Goal: Task Accomplishment & Management: Use online tool/utility

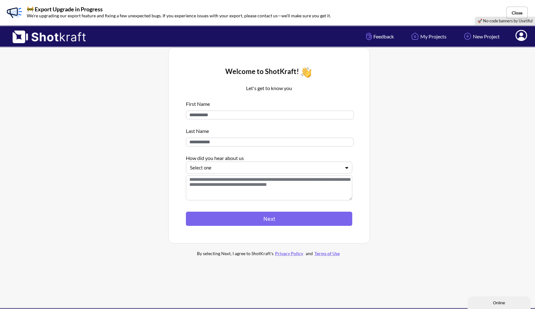
click at [247, 119] on input at bounding box center [270, 115] width 168 height 9
type input "*****"
click at [245, 143] on input at bounding box center [270, 142] width 168 height 9
type input "****"
click at [225, 170] on div at bounding box center [265, 167] width 151 height 7
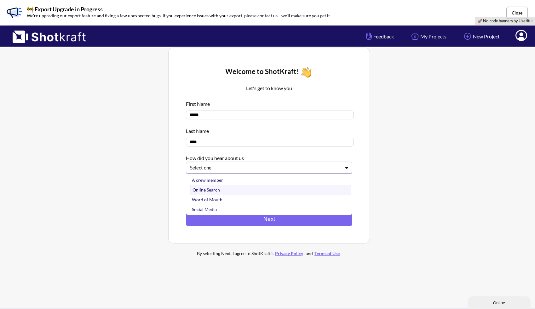
click at [229, 189] on div "Online Search" at bounding box center [271, 190] width 160 height 10
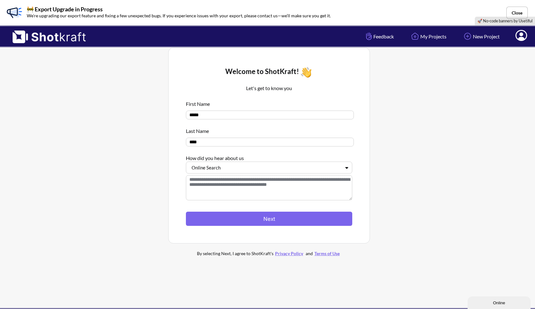
click at [241, 211] on div at bounding box center [269, 208] width 166 height 7
click at [242, 217] on button "Next" at bounding box center [269, 219] width 166 height 14
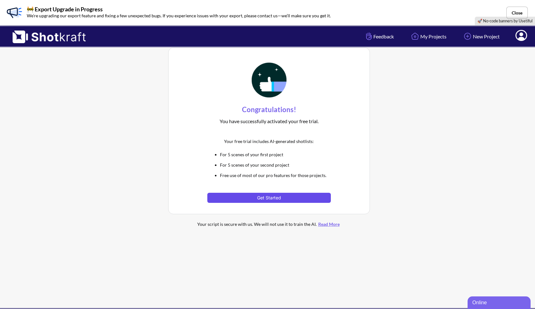
click at [273, 197] on button "Get Started" at bounding box center [268, 198] width 123 height 10
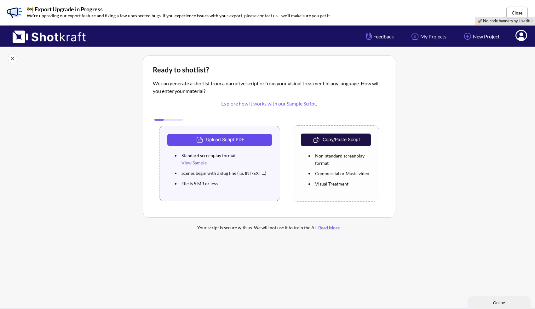
click at [232, 143] on button "Upload Script PDF" at bounding box center [219, 140] width 105 height 12
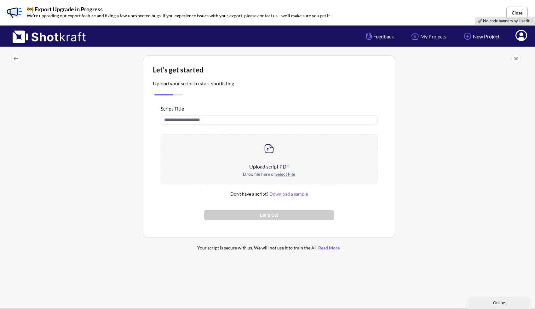
click at [270, 160] on div at bounding box center [269, 149] width 216 height 28
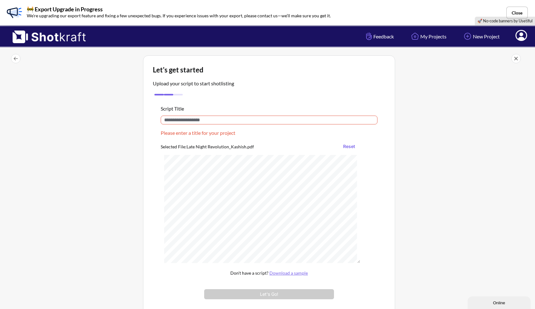
click at [216, 124] on input "text" at bounding box center [269, 120] width 217 height 9
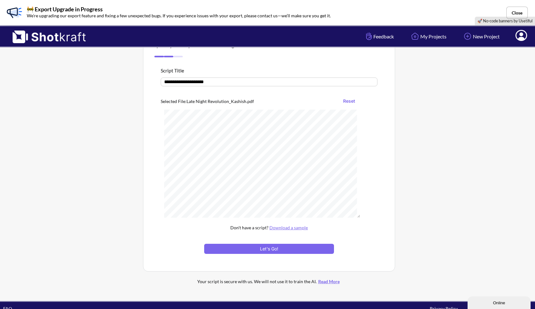
scroll to position [50, 0]
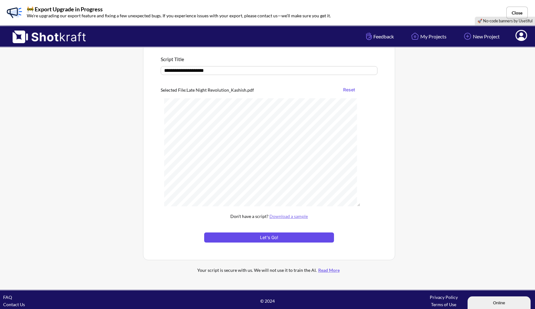
type input "**********"
click at [278, 238] on button "Let's Go!" at bounding box center [269, 238] width 130 height 10
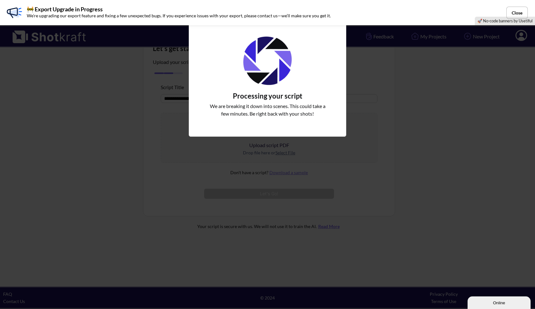
scroll to position [21, 0]
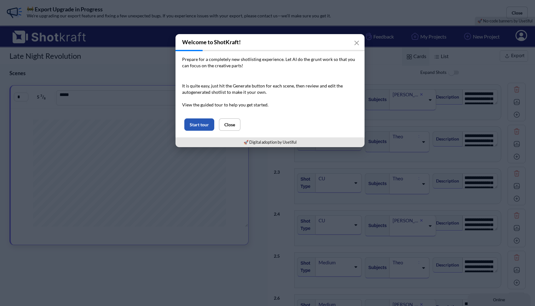
click at [207, 125] on button "Start tour" at bounding box center [199, 124] width 30 height 12
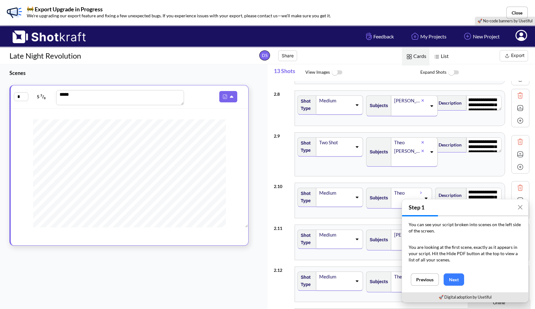
scroll to position [288, 0]
click at [359, 145] on icon at bounding box center [357, 145] width 9 height 4
click at [366, 131] on div "**********" at bounding box center [400, 153] width 210 height 44
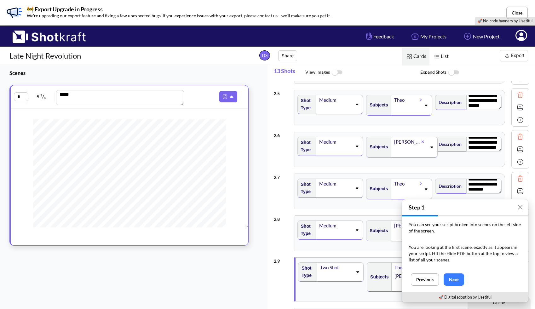
scroll to position [0, 0]
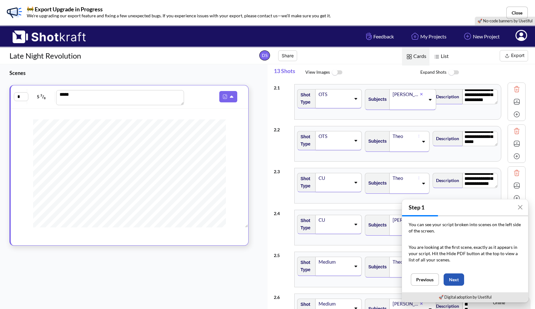
click at [453, 276] on button "Next" at bounding box center [454, 280] width 20 height 12
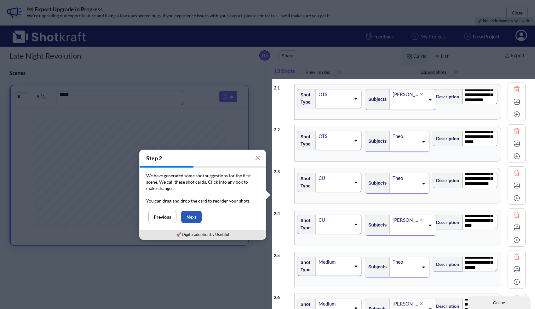
click at [195, 217] on button "Next" at bounding box center [191, 217] width 20 height 12
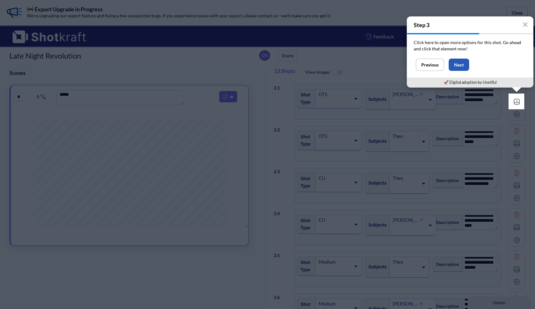
click at [458, 66] on button "Next" at bounding box center [459, 65] width 20 height 12
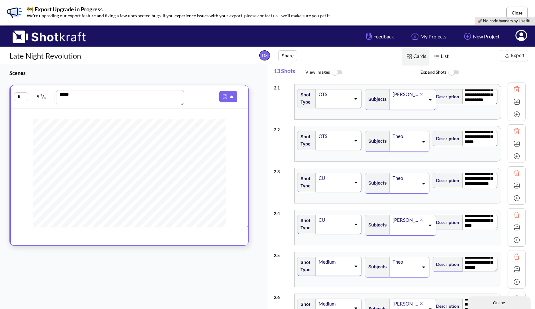
click at [518, 38] on icon at bounding box center [522, 35] width 12 height 11
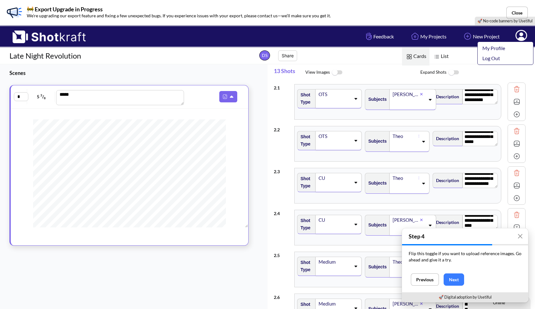
click at [468, 74] on span "Expand Shots" at bounding box center [478, 73] width 115 height 14
click at [515, 69] on span "Expand Shots" at bounding box center [478, 73] width 115 height 14
click at [493, 73] on span "Expand Shots" at bounding box center [478, 73] width 115 height 14
click at [520, 38] on icon at bounding box center [521, 36] width 7 height 8
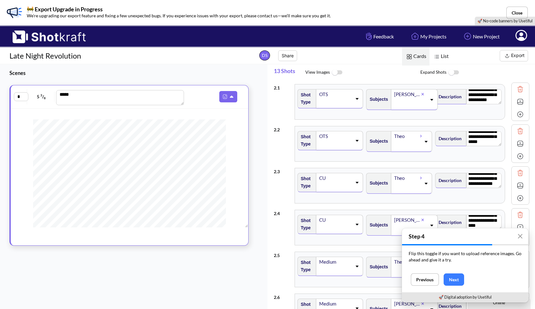
click at [428, 98] on icon at bounding box center [432, 99] width 9 height 4
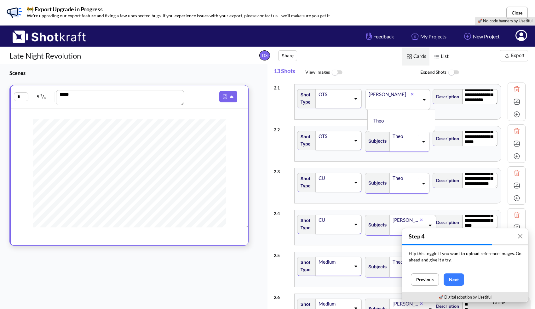
click at [428, 79] on span "Expand Shots" at bounding box center [478, 73] width 115 height 14
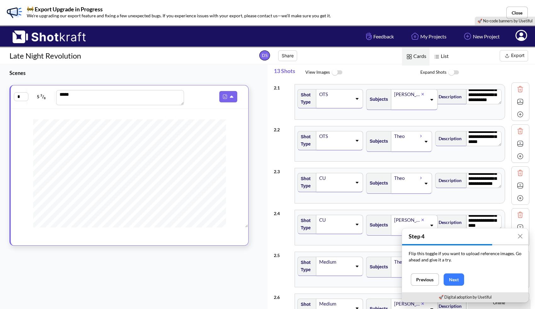
scroll to position [34, 0]
click at [357, 100] on icon at bounding box center [357, 98] width 9 height 4
click at [341, 144] on li "ECU" at bounding box center [336, 149] width 63 height 10
click at [355, 98] on icon at bounding box center [357, 98] width 9 height 4
click at [335, 147] on li "Two Shot" at bounding box center [337, 149] width 62 height 10
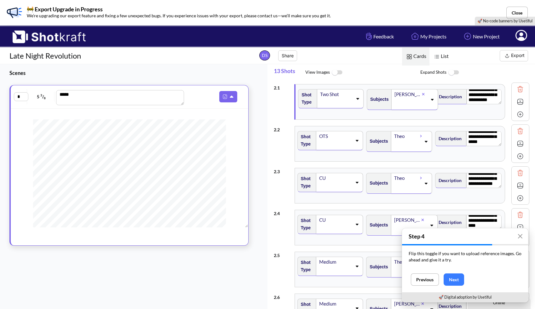
click at [383, 122] on div "**********" at bounding box center [402, 102] width 256 height 42
click at [423, 143] on icon at bounding box center [426, 141] width 9 height 4
click at [401, 162] on li "[PERSON_NAME]" at bounding box center [405, 163] width 63 height 10
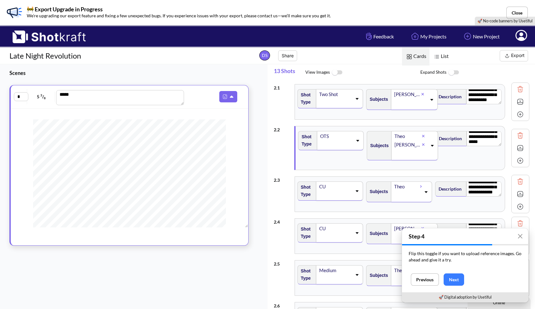
click at [404, 137] on div "Theo" at bounding box center [408, 136] width 28 height 9
click at [414, 135] on icon at bounding box center [415, 136] width 3 height 4
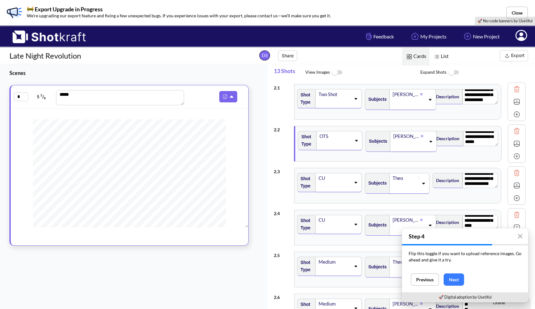
click at [423, 96] on div "[PERSON_NAME]" at bounding box center [413, 99] width 47 height 21
click at [385, 119] on li "Theo" at bounding box center [403, 121] width 61 height 10
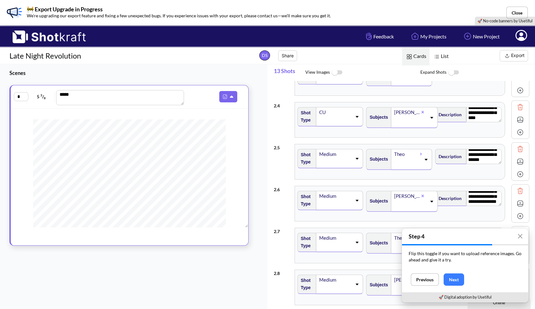
scroll to position [120, 0]
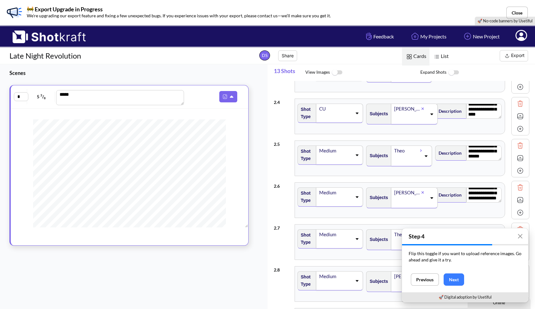
click at [428, 199] on icon at bounding box center [432, 198] width 9 height 4
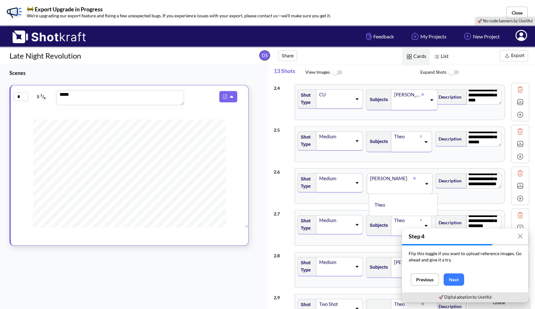
scroll to position [138, 0]
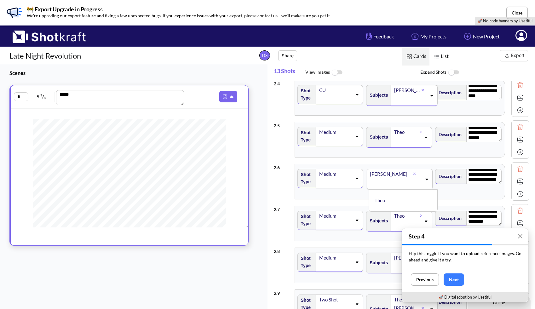
click at [282, 199] on div "**********" at bounding box center [402, 182] width 256 height 42
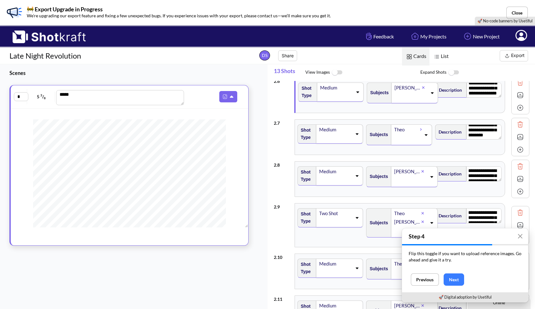
scroll to position [226, 0]
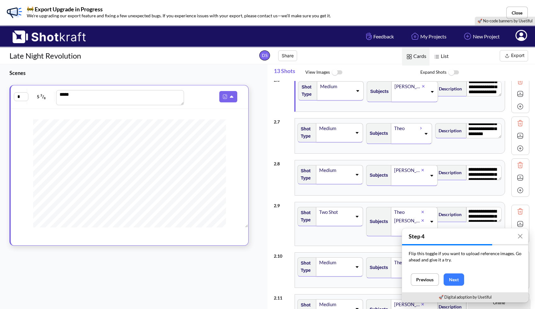
click at [354, 131] on icon at bounding box center [357, 133] width 9 height 4
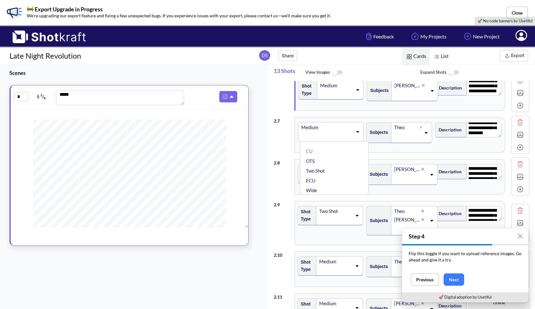
scroll to position [0, 0]
click at [404, 154] on div "**********" at bounding box center [402, 135] width 256 height 42
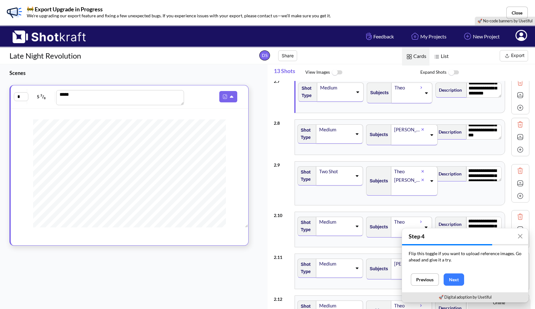
scroll to position [28, 0]
click at [356, 134] on icon at bounding box center [357, 135] width 3 height 2
click at [342, 165] on li "OTS" at bounding box center [336, 165] width 63 height 10
click at [472, 175] on textarea "**********" at bounding box center [484, 173] width 35 height 15
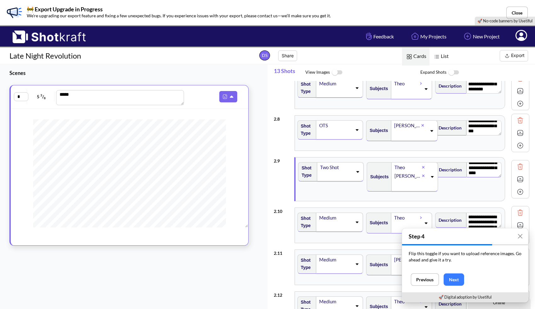
scroll to position [34, 0]
click at [357, 172] on icon at bounding box center [358, 173] width 3 height 2
click at [398, 201] on div "**********" at bounding box center [400, 180] width 209 height 44
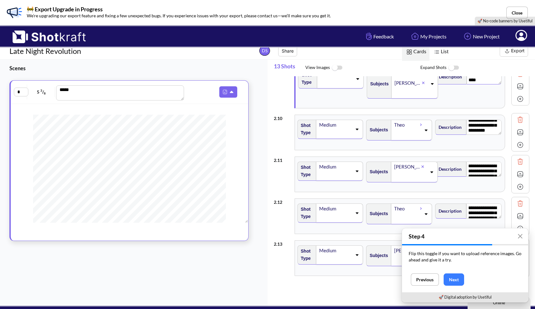
scroll to position [5, 0]
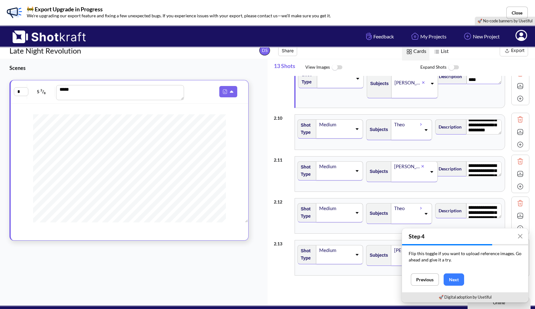
click at [428, 173] on icon at bounding box center [432, 172] width 9 height 4
click at [475, 169] on textarea "**********" at bounding box center [484, 168] width 35 height 15
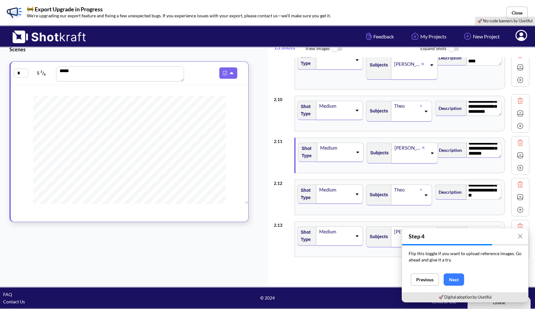
scroll to position [23, 0]
click at [355, 193] on icon at bounding box center [357, 194] width 9 height 4
click at [342, 218] on li "CU" at bounding box center [336, 215] width 63 height 10
click at [518, 237] on icon "button" at bounding box center [520, 236] width 5 height 5
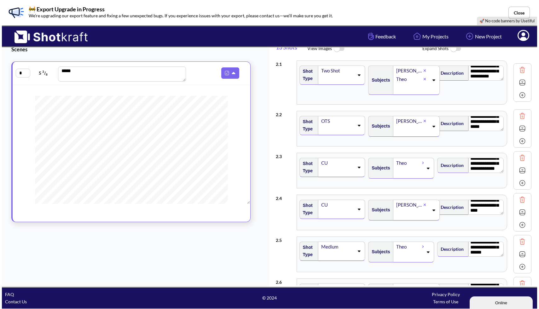
scroll to position [0, 0]
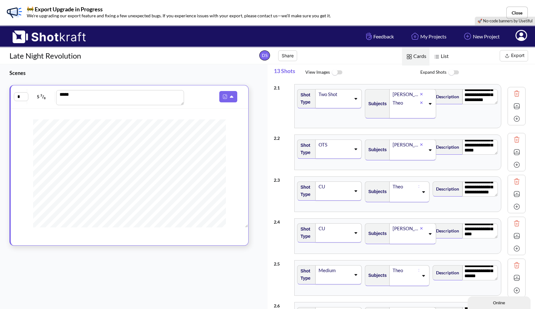
click at [512, 57] on button "Export" at bounding box center [514, 55] width 28 height 11
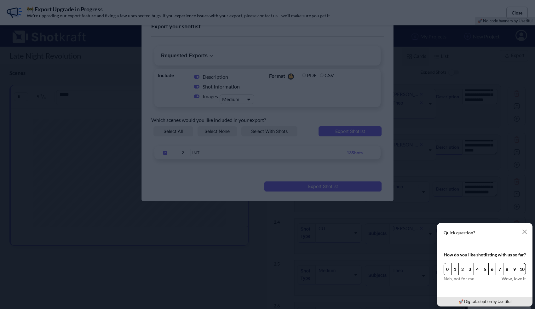
click at [505, 272] on button "8" at bounding box center [508, 269] width 8 height 12
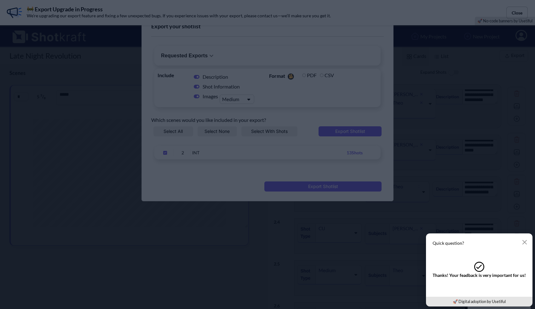
click at [424, 231] on div "Quick question? .cls-tick-1{fill:none;stroke:inherit;stroke-linecap:round;strok…" at bounding box center [480, 270] width 112 height 78
click at [522, 242] on button "button" at bounding box center [525, 242] width 13 height 13
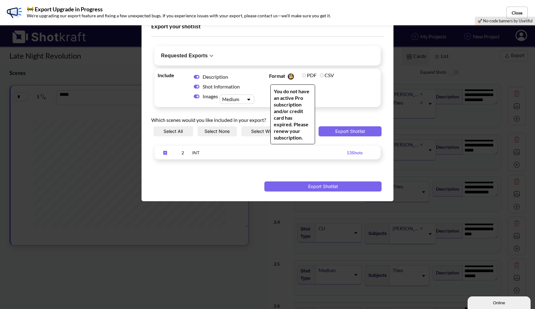
click at [306, 74] on label "PDF" at bounding box center [309, 75] width 15 height 6
click at [305, 74] on label "PDF" at bounding box center [309, 75] width 15 height 6
click at [323, 74] on label "CSV" at bounding box center [327, 75] width 14 height 6
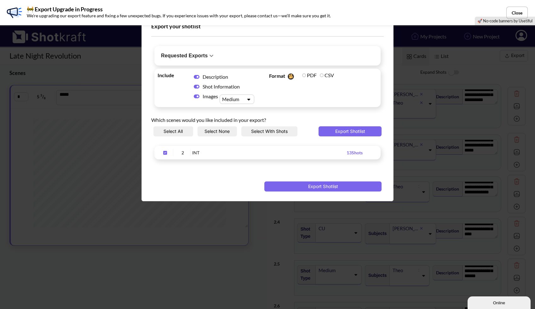
click at [348, 124] on div "Which scenes would you like included in your export?" at bounding box center [267, 118] width 233 height 16
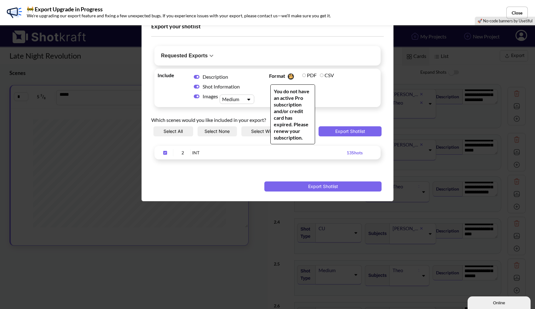
click at [293, 76] on img "Upload Script" at bounding box center [290, 76] width 9 height 9
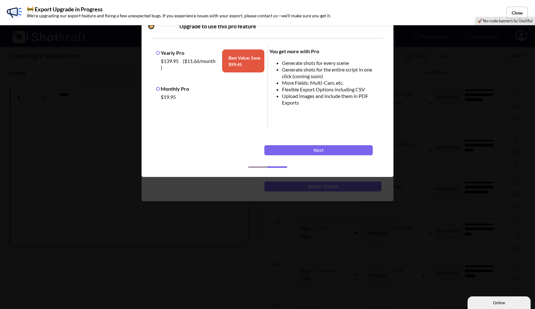
click at [214, 175] on div "Upgrade to use this pro feature Yearly Pro $139.95 ( $11.66 /month ) Best Value…" at bounding box center [268, 95] width 252 height 165
click at [238, 184] on div "Upgrade to use this pro feature Yearly Pro $139.95 ( $11.66 /month ) Best Value…" at bounding box center [267, 154] width 535 height 309
click at [300, 151] on button "Next" at bounding box center [319, 150] width 108 height 10
click at [191, 189] on div "Upgrade to use this pro feature Yearly Pro $139.95 ( $11.66 /month ) Best Value…" at bounding box center [267, 154] width 535 height 309
click at [109, 175] on div "Upgrade to use this pro feature Yearly Pro $139.95 ( $11.66 /month ) Best Value…" at bounding box center [267, 154] width 535 height 309
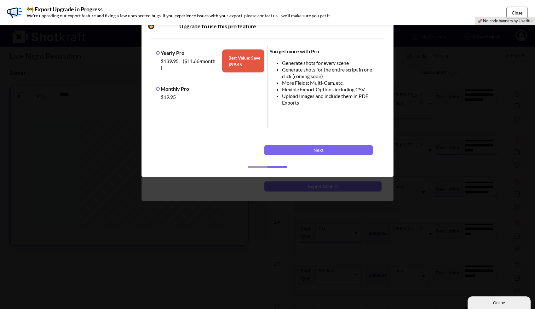
click at [515, 15] on button "Close" at bounding box center [517, 13] width 21 height 12
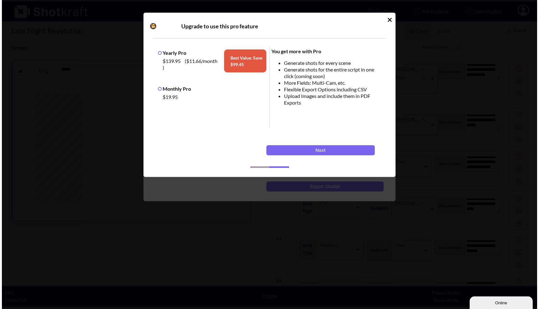
scroll to position [45, 0]
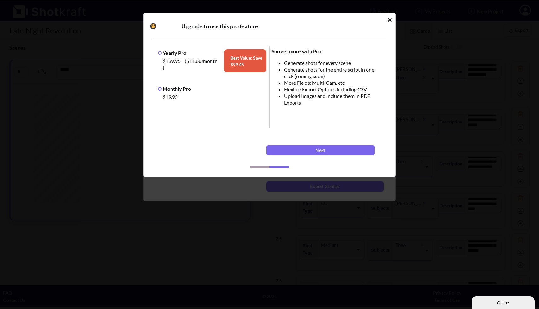
click at [390, 21] on icon "Idle Modal" at bounding box center [390, 20] width 5 height 6
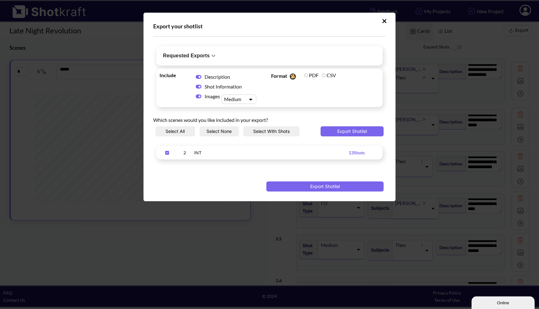
click at [324, 192] on div "Export your shotlist Requested Exports No exports yet. Include Description Shot…" at bounding box center [269, 107] width 252 height 189
click at [323, 184] on button "Export Shotlist" at bounding box center [324, 187] width 117 height 10
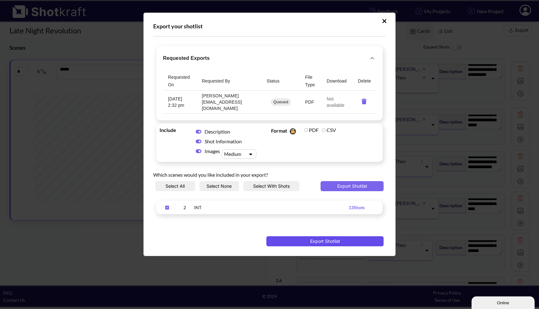
click at [343, 236] on button "Export Shotlist" at bounding box center [324, 241] width 117 height 10
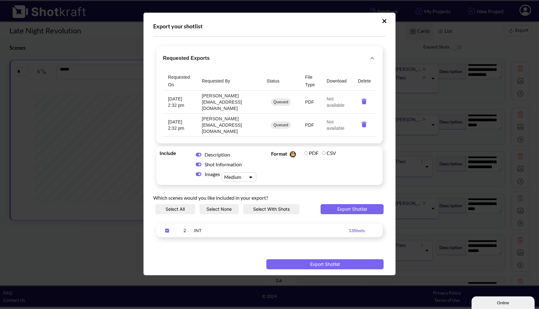
click at [337, 119] on p "Not available" at bounding box center [337, 125] width 21 height 13
click at [341, 259] on button "Export Shotlist" at bounding box center [324, 264] width 117 height 10
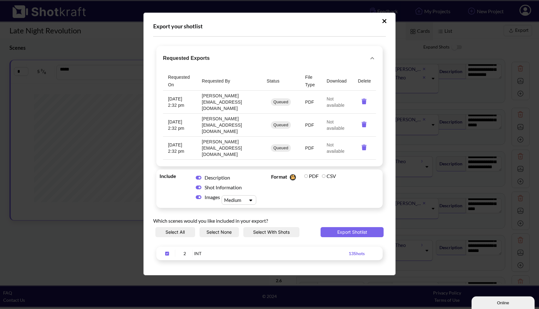
click at [327, 142] on p "Not available" at bounding box center [337, 148] width 21 height 13
click at [331, 99] on icon "requested-exports" at bounding box center [334, 102] width 12 height 6
